Goal: Check status: Check status

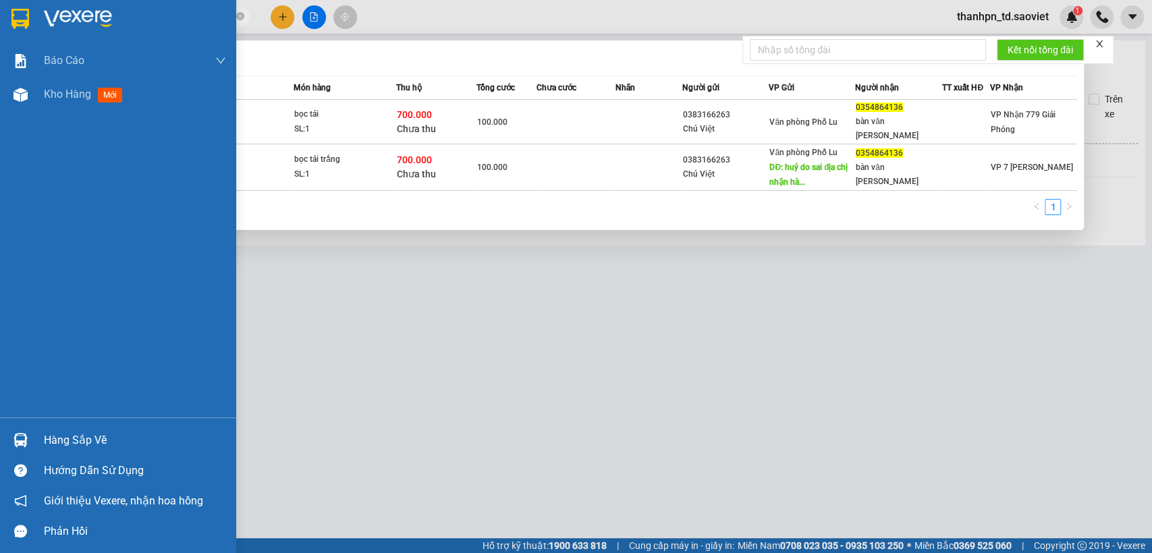
drag, startPoint x: 150, startPoint y: 23, endPoint x: 7, endPoint y: 23, distance: 143.1
click at [7, 23] on section "Kết quả tìm kiếm ( 2 ) Bộ lọc Mã ĐH Trạng thái Món hàng Thu hộ Tổng cước Chưa c…" at bounding box center [576, 276] width 1152 height 553
paste input "39912323"
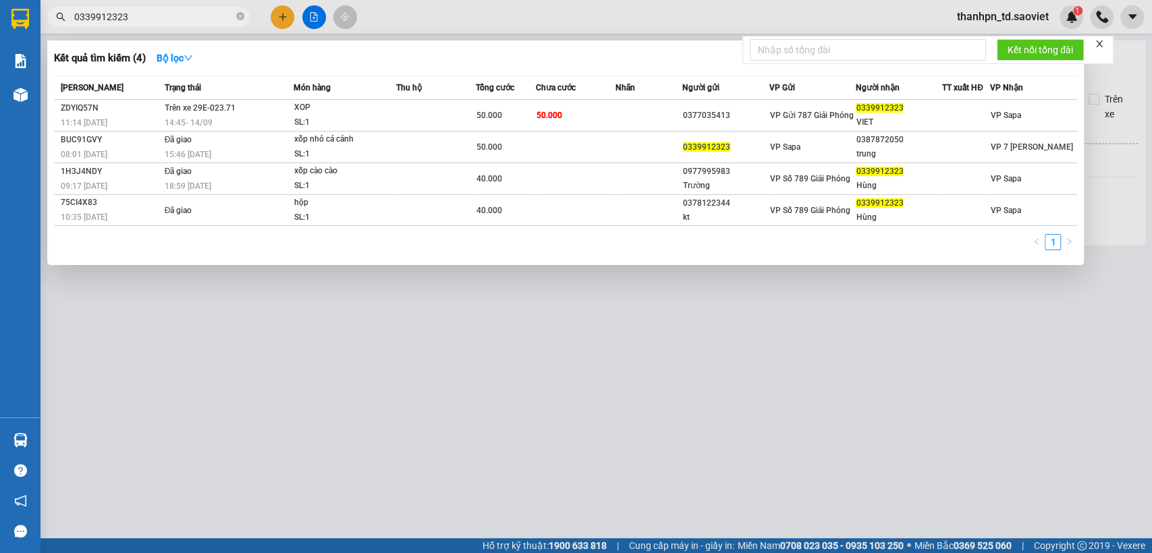
type input "0339912323"
click at [243, 18] on icon "close-circle" at bounding box center [240, 16] width 8 height 8
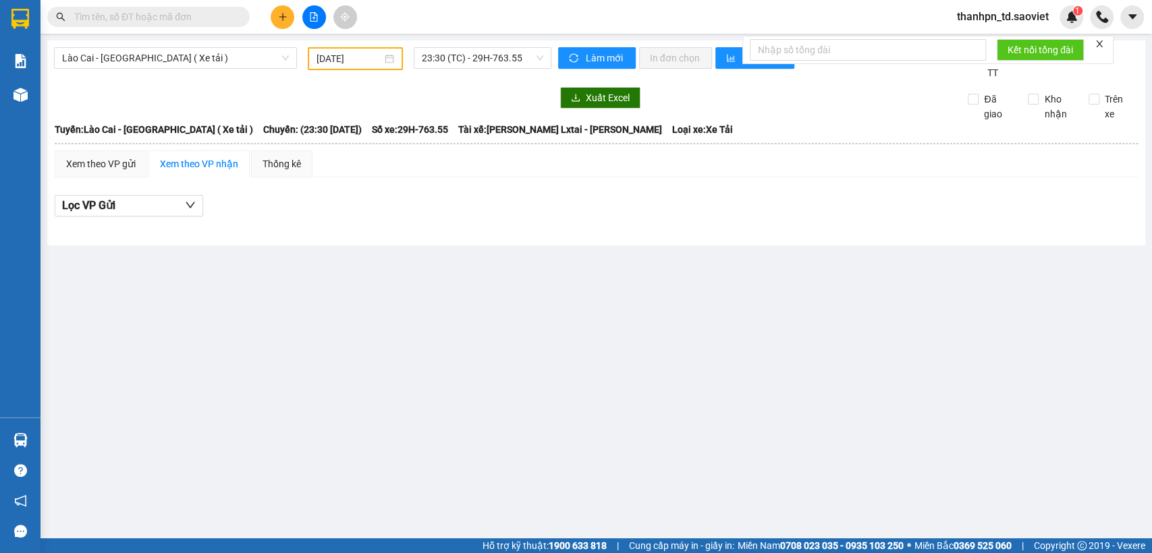
click at [209, 18] on input "text" at bounding box center [153, 16] width 159 height 15
paste input "0971970368"
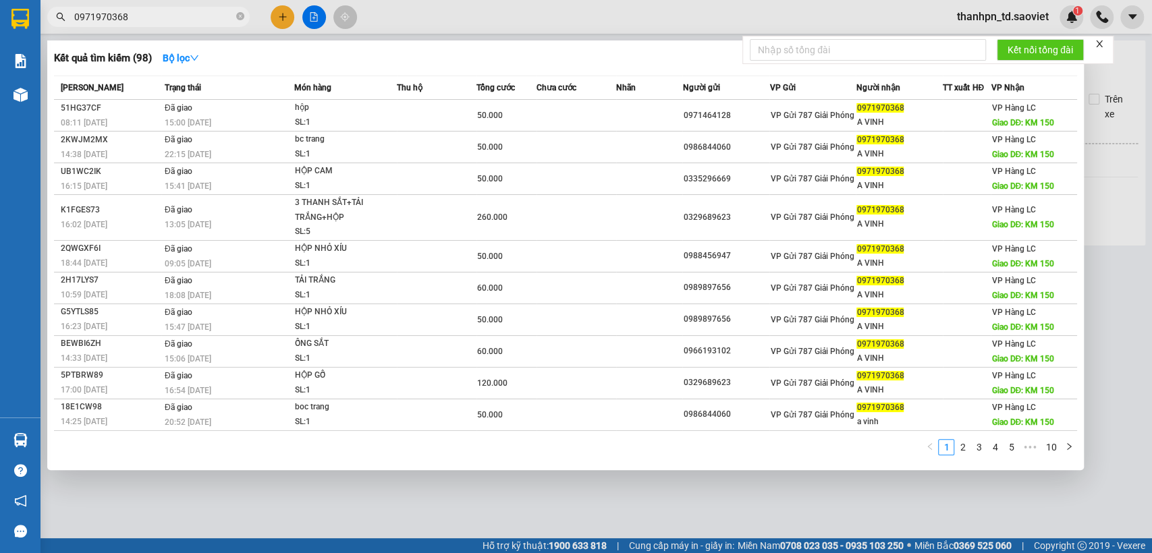
type input "0971970368"
click at [244, 18] on icon "close-circle" at bounding box center [240, 16] width 8 height 8
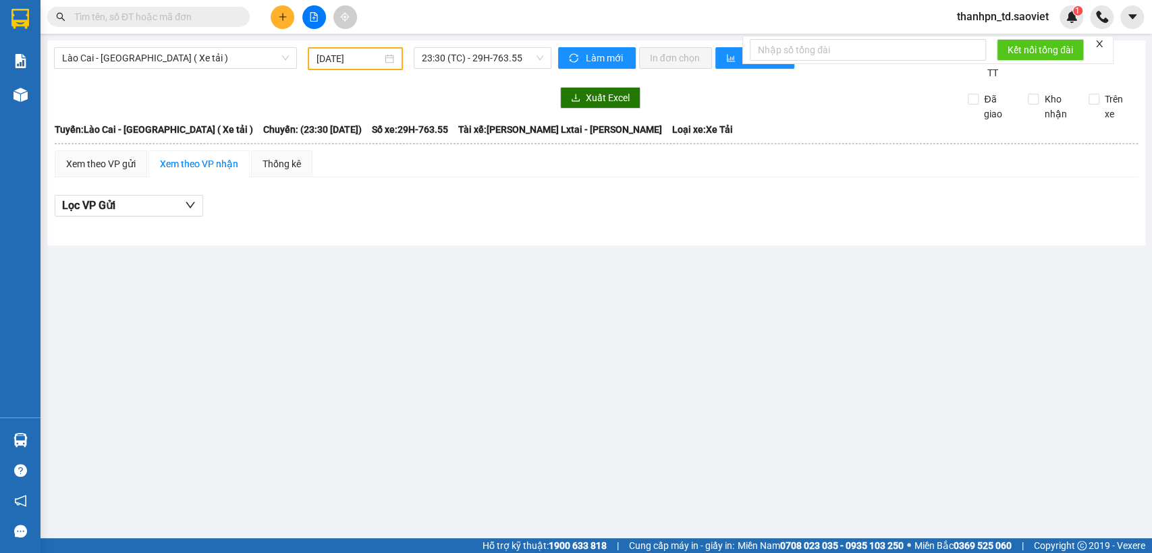
click at [180, 16] on input "text" at bounding box center [153, 16] width 159 height 15
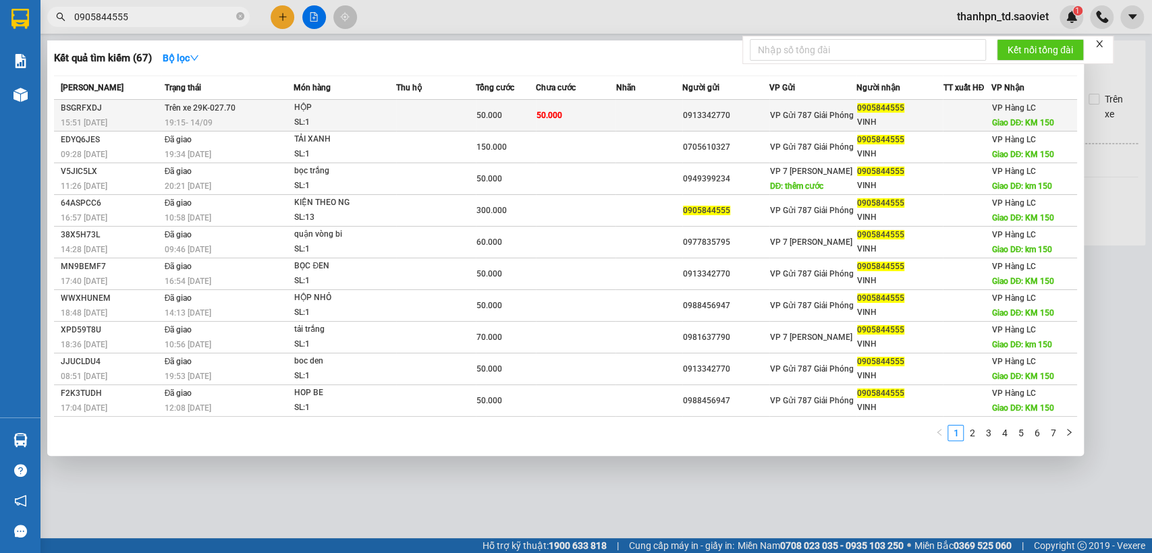
type input "0905844555"
click at [326, 113] on div "HỘP" at bounding box center [344, 108] width 101 height 15
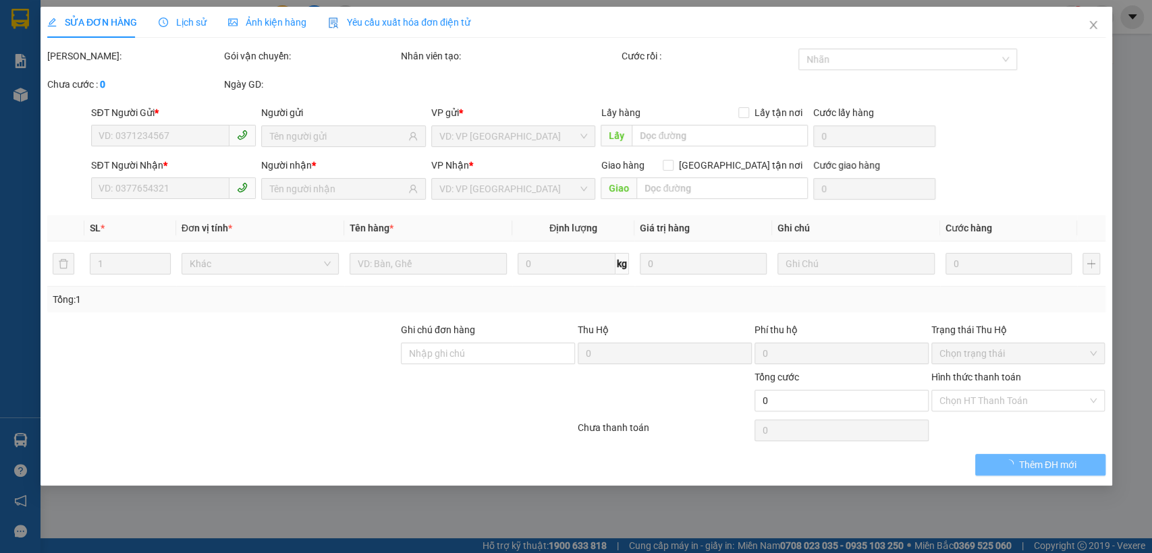
type input "0913342770"
type input "0905844555"
type input "VINH"
type input "KM 150"
type input "50.000"
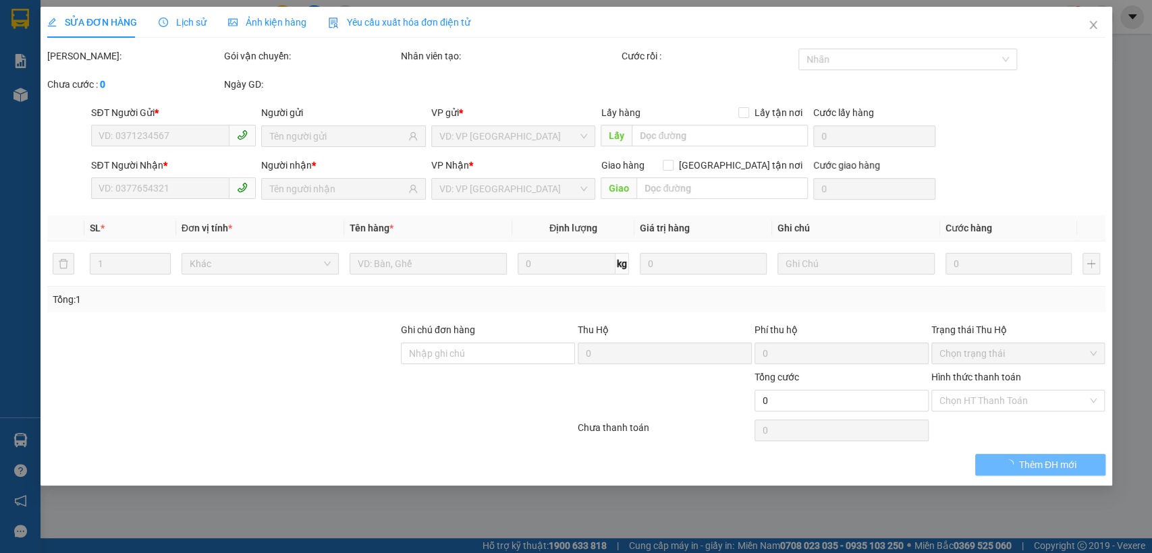
type input "50.000"
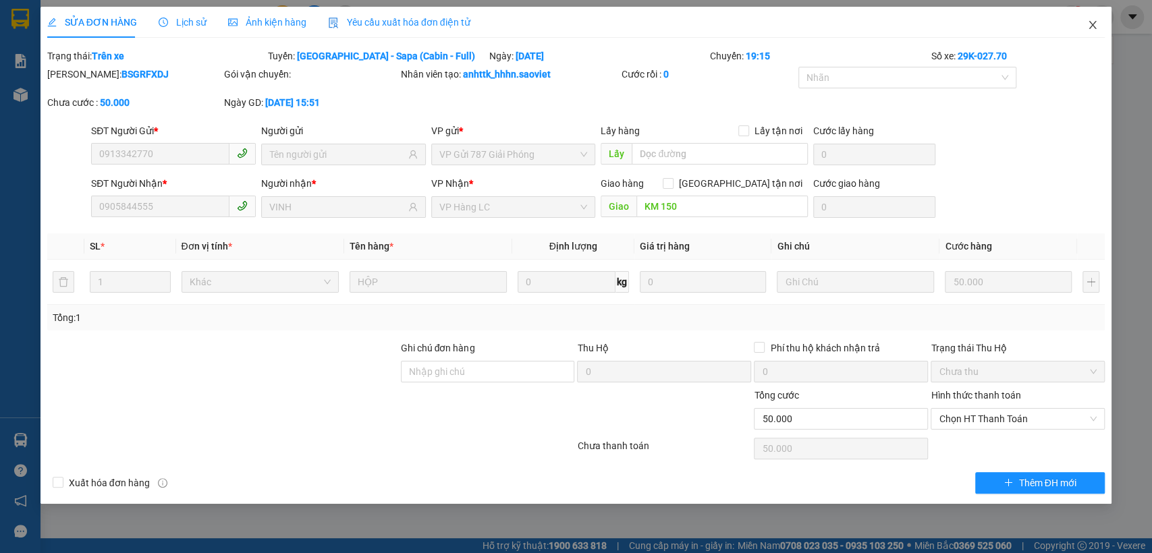
click at [1089, 22] on icon "close" at bounding box center [1092, 25] width 7 height 8
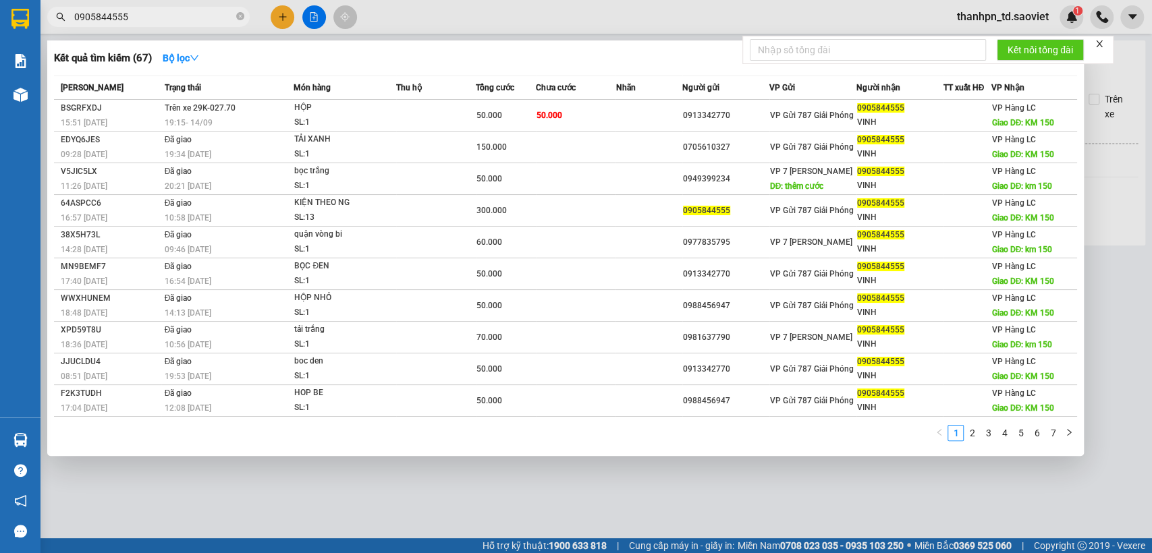
click at [176, 15] on input "0905844555" at bounding box center [153, 16] width 159 height 15
drag, startPoint x: 239, startPoint y: 14, endPoint x: 227, endPoint y: 18, distance: 12.6
click at [238, 13] on icon "close-circle" at bounding box center [240, 16] width 8 height 8
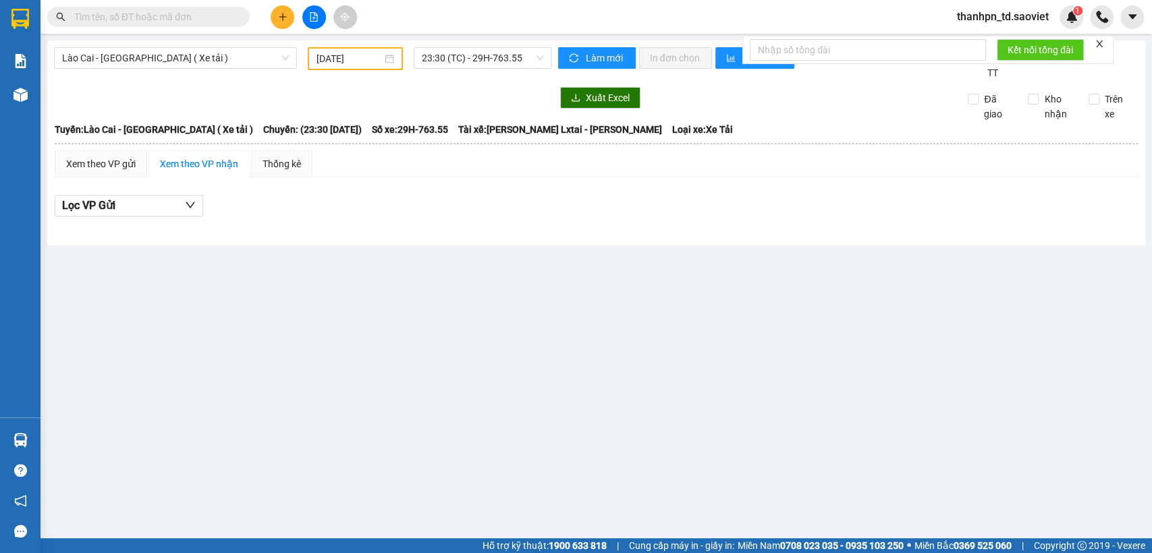
click at [225, 18] on input "text" at bounding box center [153, 16] width 159 height 15
paste input "0968009505"
type input "0968009505"
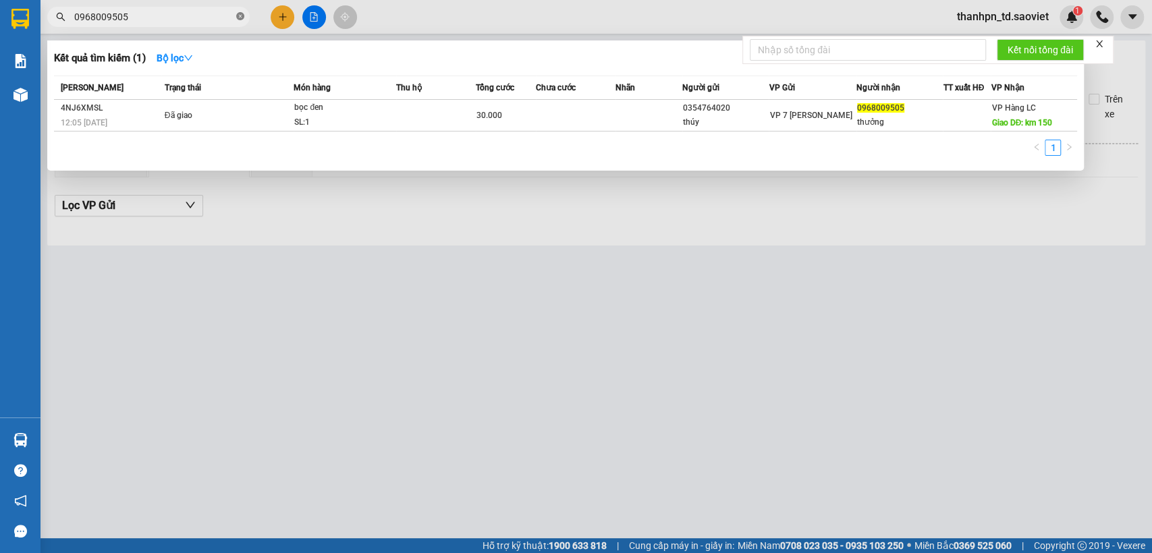
click at [242, 15] on icon "close-circle" at bounding box center [240, 16] width 8 height 8
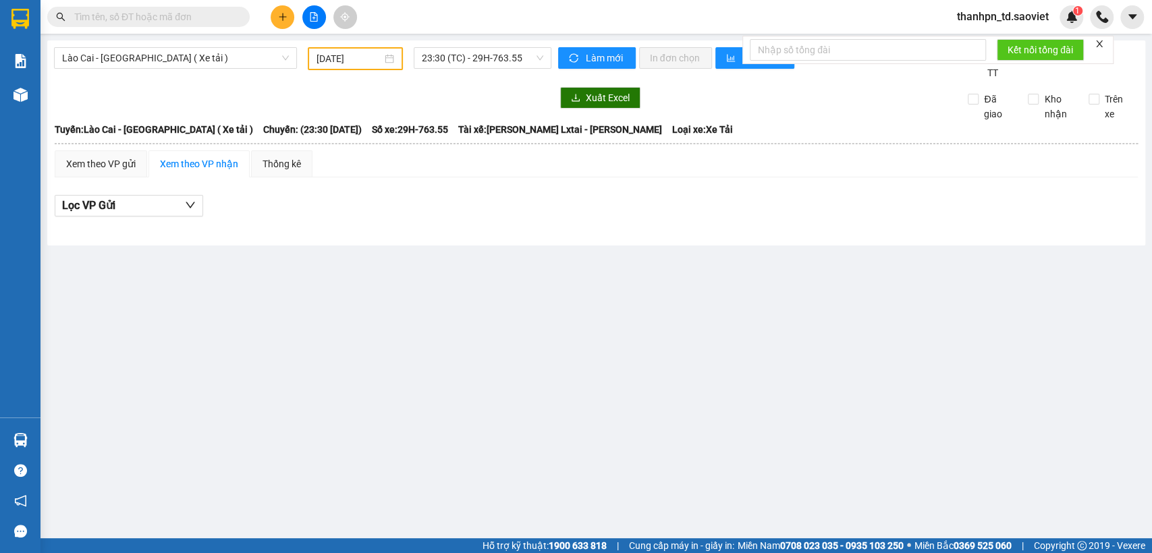
click at [227, 16] on input "text" at bounding box center [153, 16] width 159 height 15
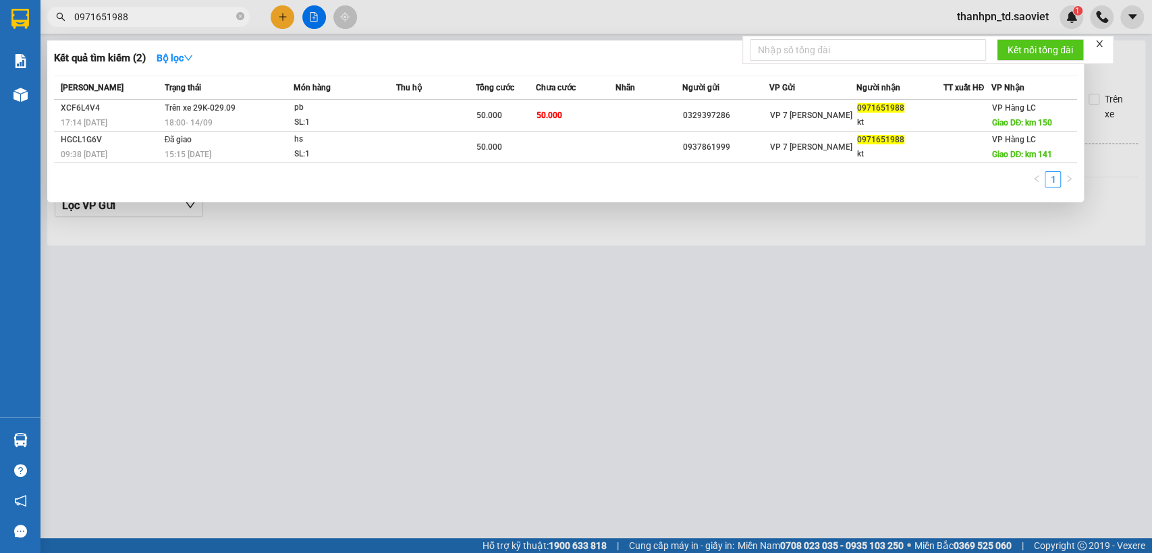
type input "0971651988"
